Goal: Find specific page/section: Find specific page/section

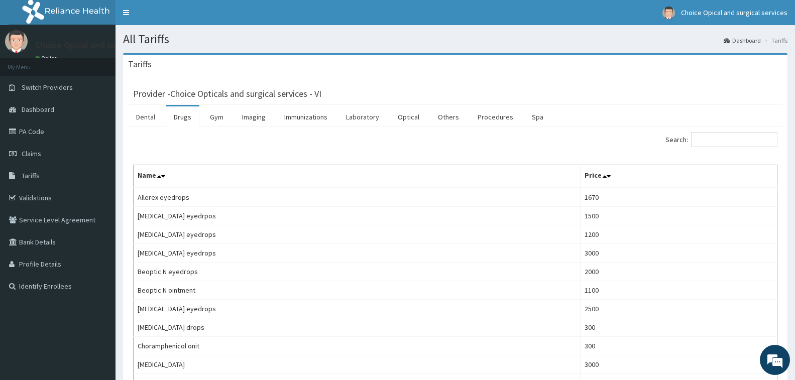
click at [31, 134] on link "PA Code" at bounding box center [58, 132] width 116 height 22
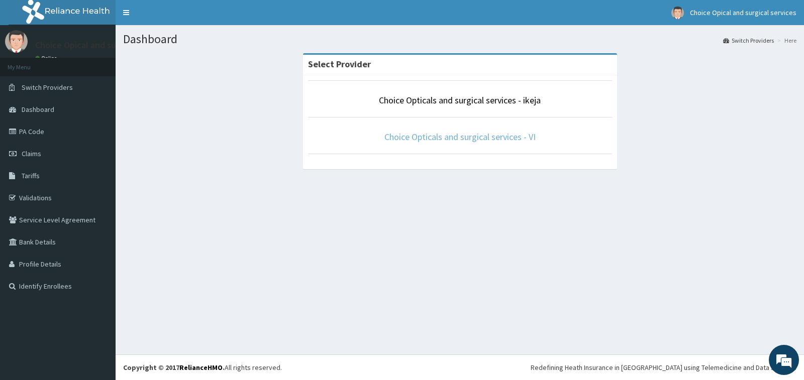
click at [504, 138] on link "Choice Opticals and surgical services - VI" at bounding box center [459, 137] width 151 height 12
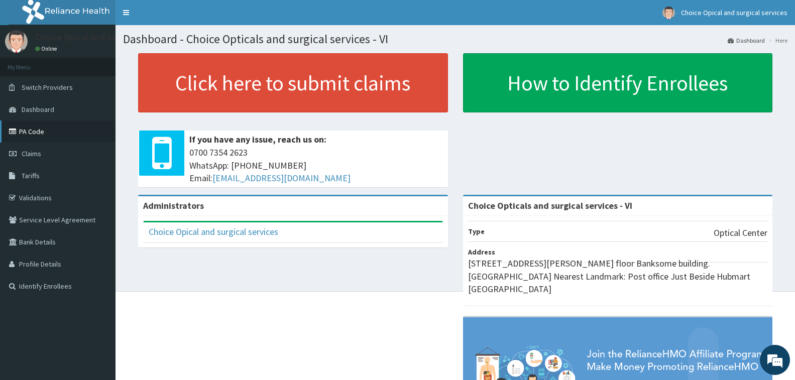
click at [31, 130] on link "PA Code" at bounding box center [58, 132] width 116 height 22
